Goal: Communication & Community: Share content

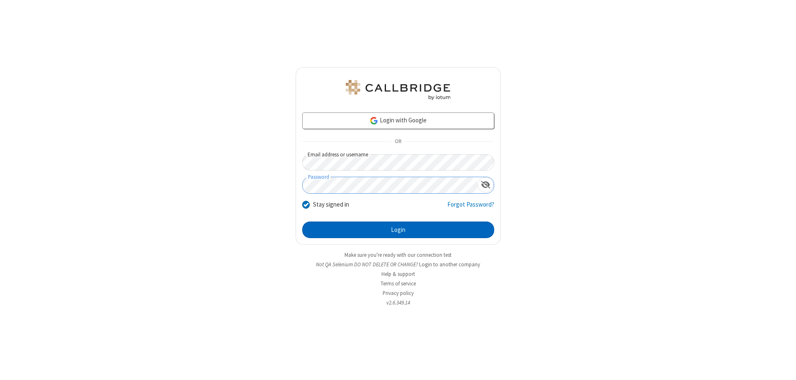
click at [398, 230] on button "Login" at bounding box center [398, 230] width 192 height 17
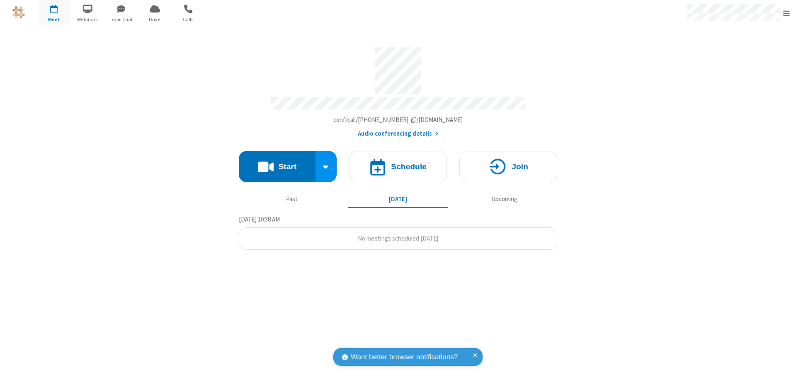
click at [277, 163] on button "Start" at bounding box center [277, 166] width 77 height 31
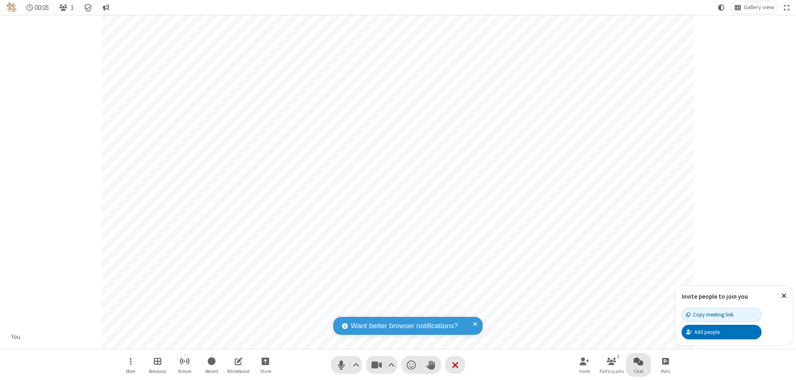
click at [639, 361] on span "Open chat" at bounding box center [639, 361] width 10 height 10
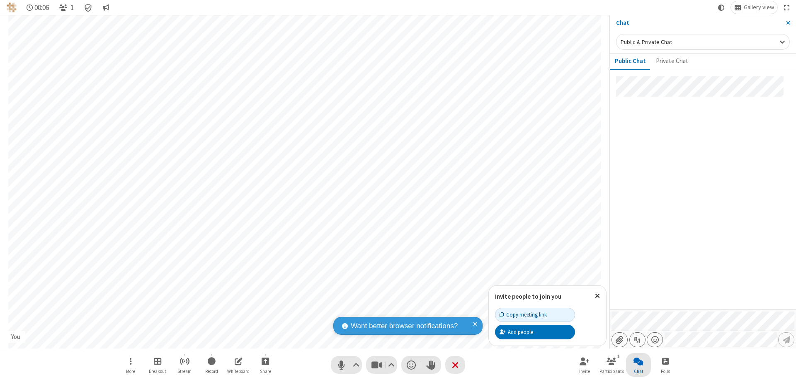
type input "C:\fakepath\doc_test.docx"
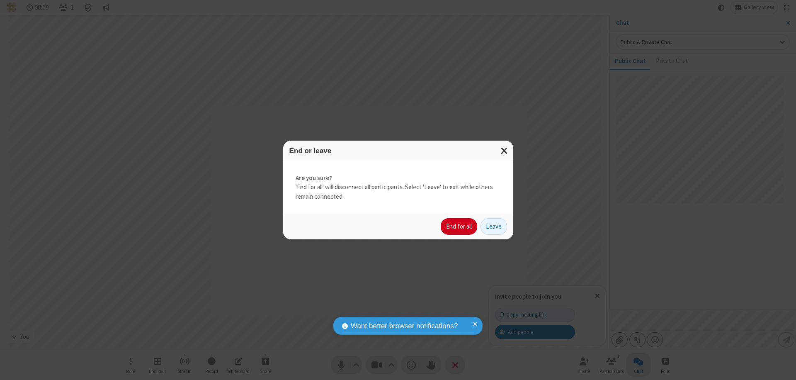
click at [460, 226] on button "End for all" at bounding box center [459, 226] width 37 height 17
